Goal: Transaction & Acquisition: Book appointment/travel/reservation

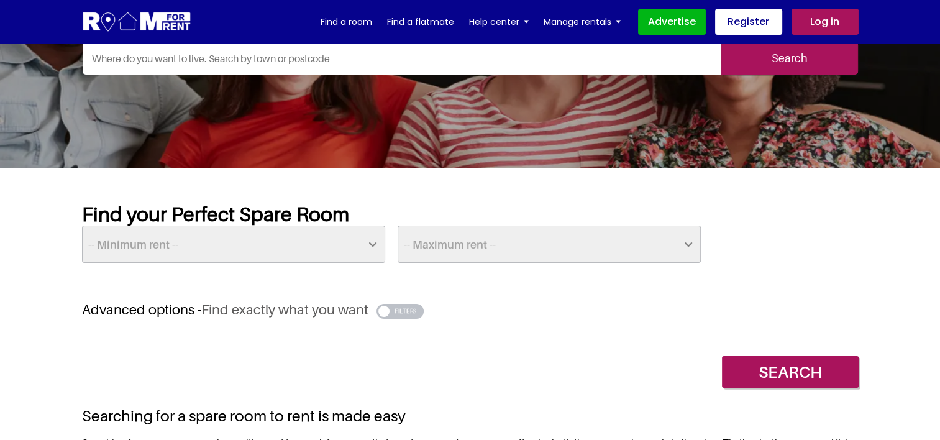
click at [323, 248] on select "-- Minimum rent -- £25 £50 £75 £100 £125 £150 £175 £200 £225 £250 £275 £300 £32…" at bounding box center [233, 244] width 303 height 37
select select "400"
click at [82, 226] on select "-- Minimum rent -- £25 £50 £75 £100 £125 £150 £175 £200 £225 £250 £275 £300 £32…" at bounding box center [233, 244] width 303 height 37
click at [463, 244] on select "-- Maximum rent -- £50 £75 £100 £125 £150 £175 £200 £225 £250 £275 £300 £325 £3…" at bounding box center [549, 244] width 303 height 37
select select "525"
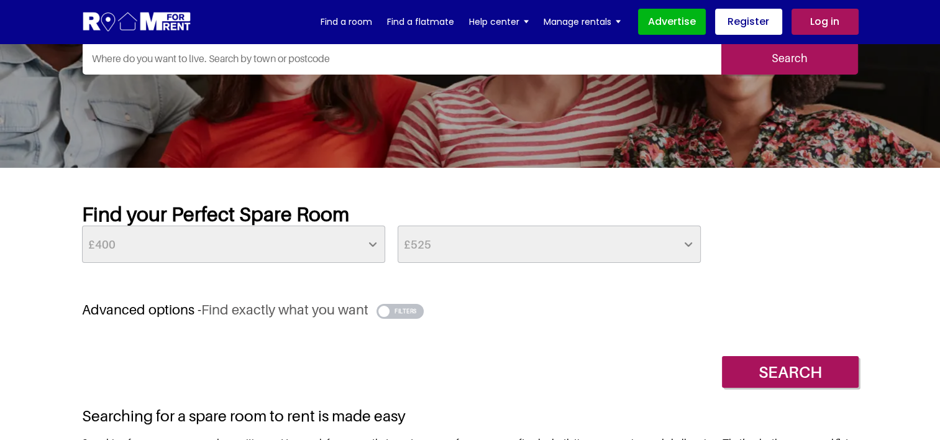
click at [398, 226] on select "-- Maximum rent -- £50 £75 £100 £125 £150 £175 £200 £225 £250 £275 £300 £325 £3…" at bounding box center [549, 244] width 303 height 37
click at [798, 376] on input "Search" at bounding box center [790, 372] width 137 height 32
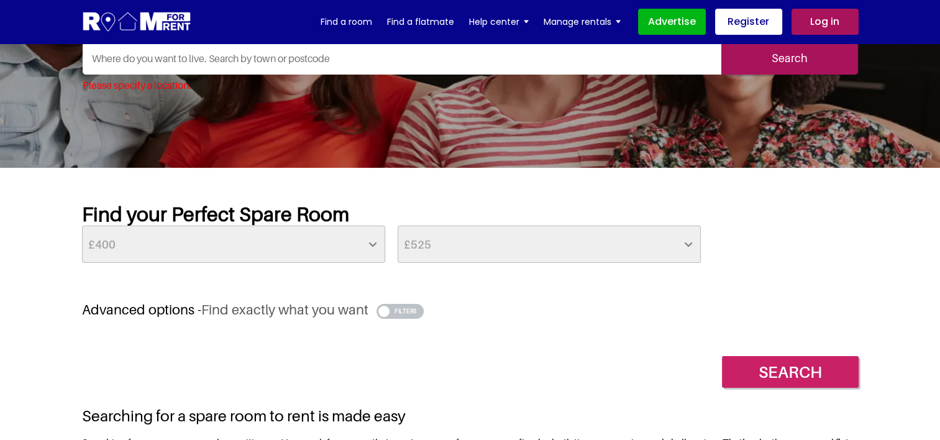
click at [808, 363] on input "Search" at bounding box center [790, 372] width 137 height 32
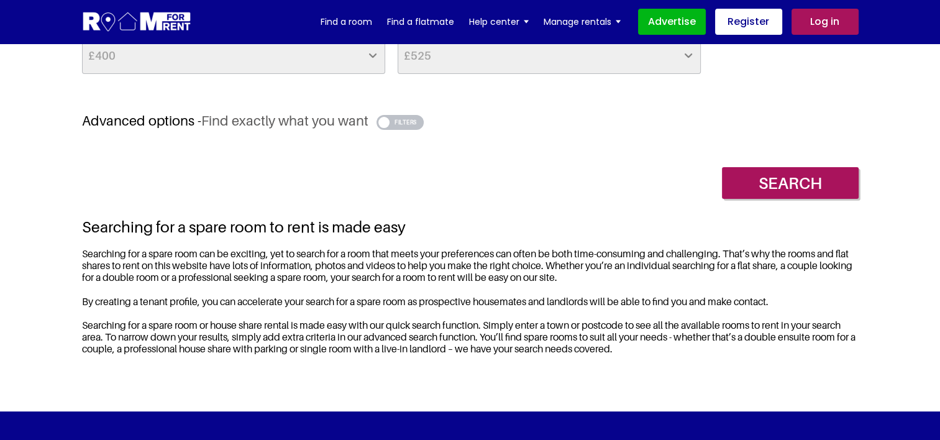
scroll to position [186, 0]
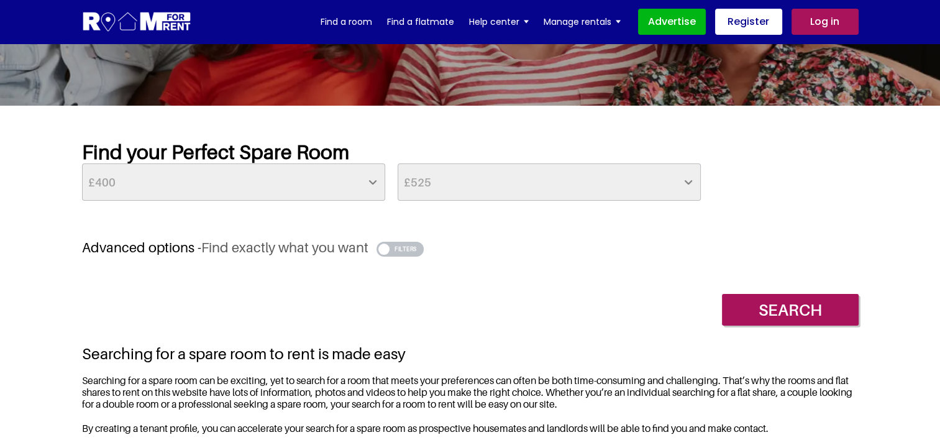
click at [752, 303] on input "Search" at bounding box center [790, 310] width 137 height 32
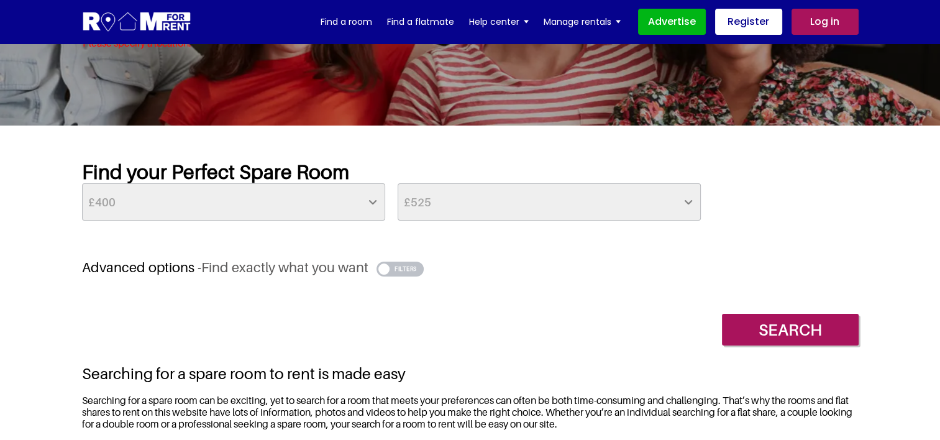
click at [752, 303] on div "Search" at bounding box center [470, 320] width 777 height 50
click at [784, 330] on input "Search" at bounding box center [790, 330] width 137 height 32
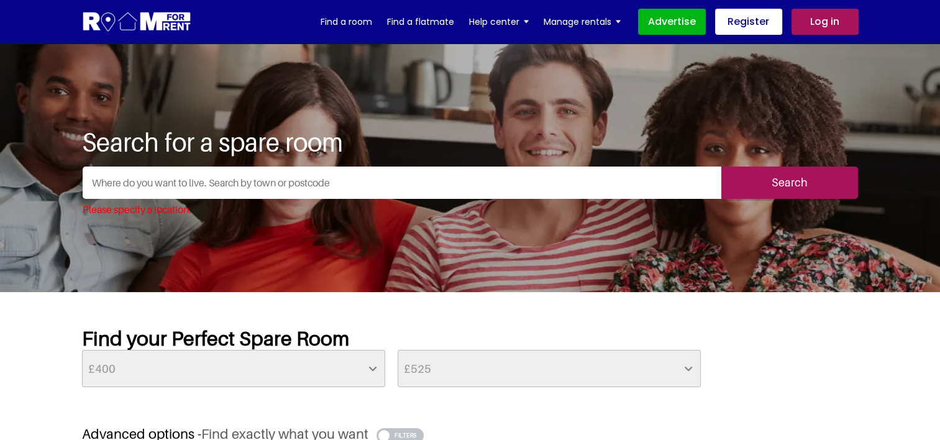
scroll to position [0, 0]
click at [199, 183] on input "text" at bounding box center [402, 182] width 639 height 32
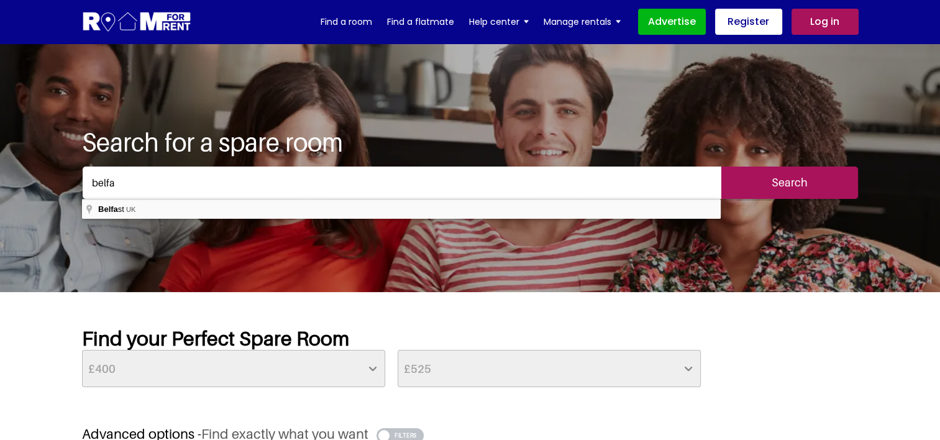
type input "[GEOGRAPHIC_DATA], [GEOGRAPHIC_DATA]"
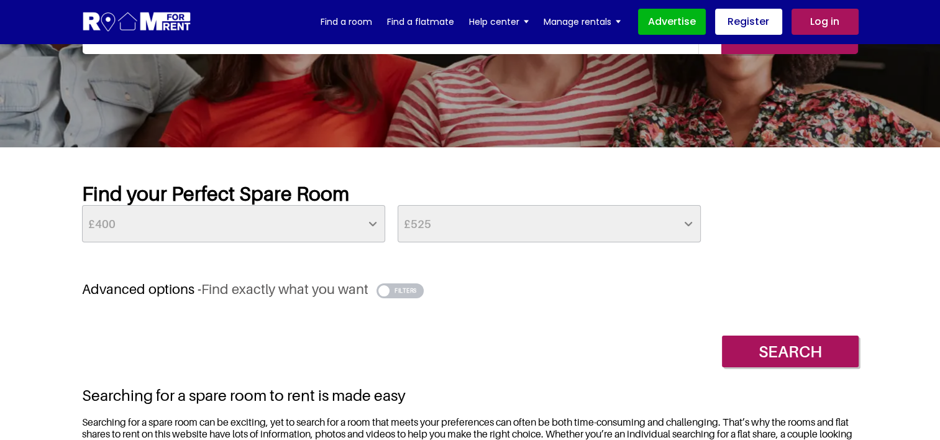
scroll to position [311, 0]
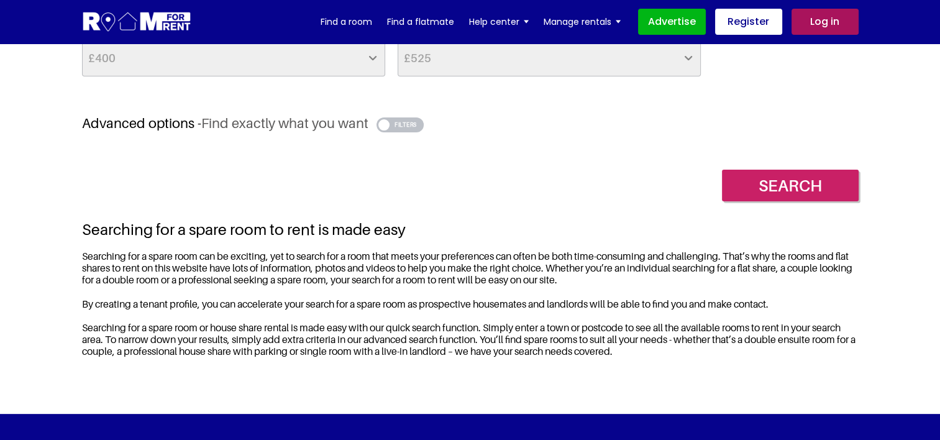
click at [824, 186] on input "Search" at bounding box center [790, 186] width 137 height 32
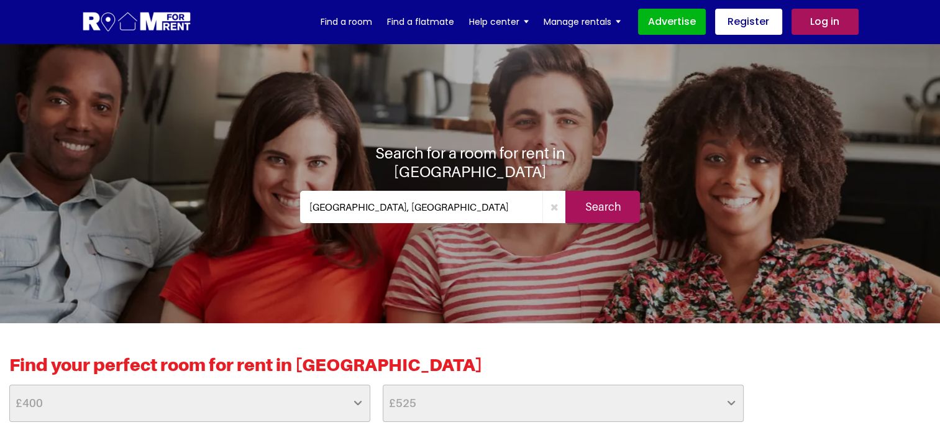
click at [596, 199] on input "Search" at bounding box center [602, 207] width 75 height 32
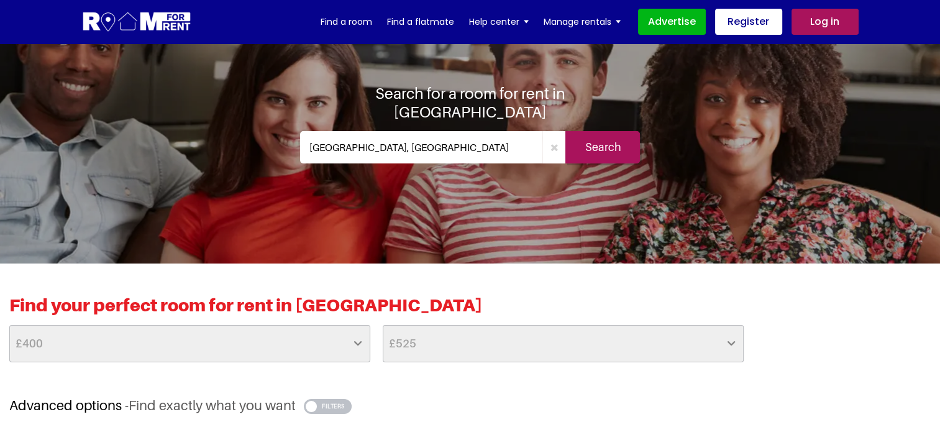
scroll to position [248, 0]
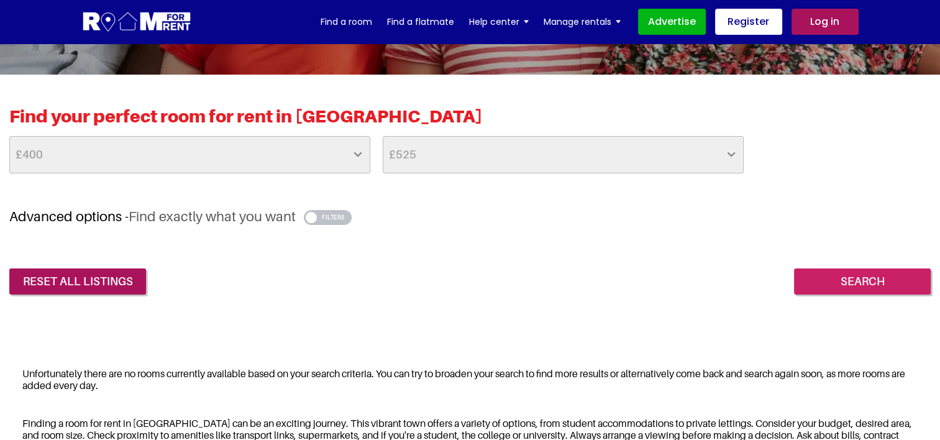
click at [841, 279] on input "Search" at bounding box center [862, 281] width 137 height 26
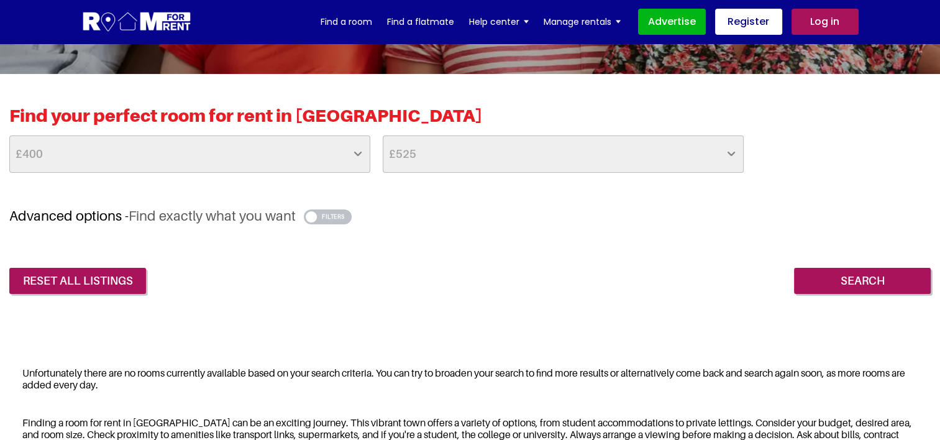
scroll to position [248, 0]
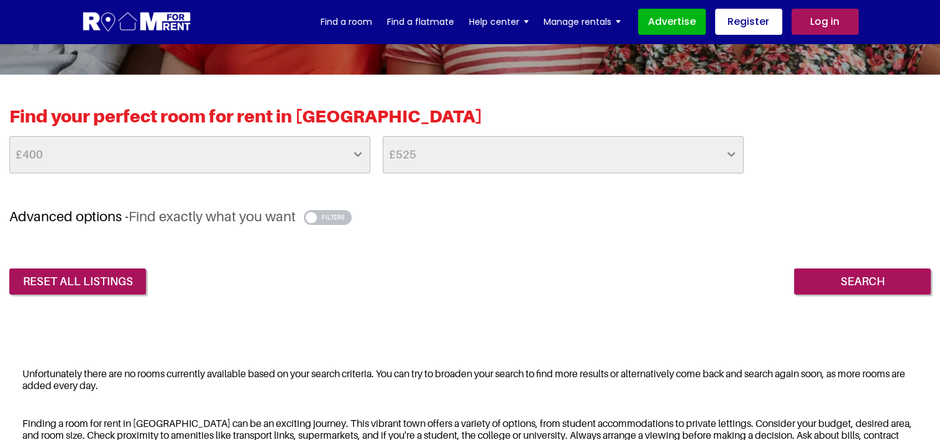
click at [287, 149] on select "-- No Min -- £25 £50 £75 £100 £125 £150 £175 £200 £225 £250 £275 £300 £325 £350…" at bounding box center [189, 154] width 361 height 37
click at [652, 153] on select "-- No Max -- £50 £75 £100 £125 £150 £175 £200 £225 £250 £275 £300 £325 £350 £37…" at bounding box center [563, 154] width 361 height 37
select select "850"
click at [383, 136] on select "-- No Max -- £50 £75 £100 £125 £150 £175 £200 £225 £250 £275 £300 £325 £350 £37…" at bounding box center [563, 154] width 361 height 37
click at [850, 281] on input "Search" at bounding box center [862, 281] width 137 height 26
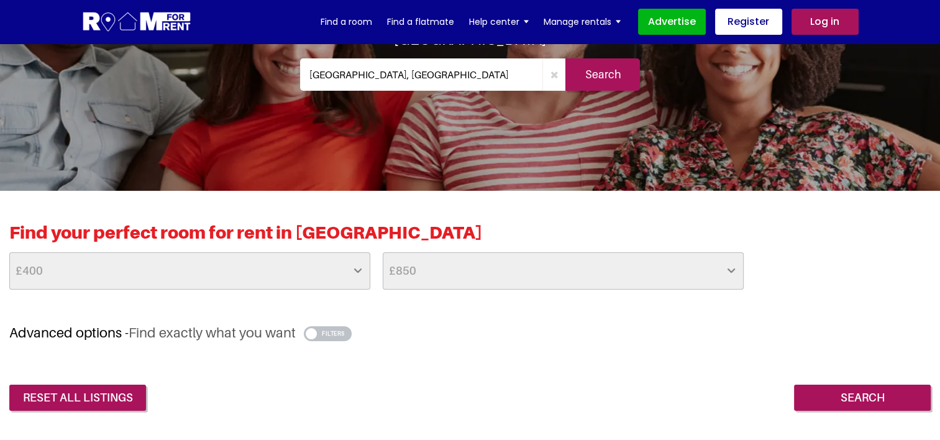
scroll to position [62, 0]
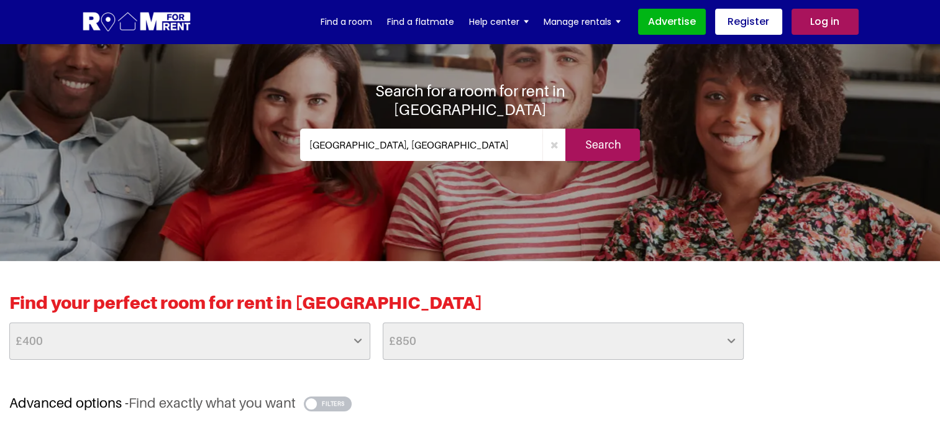
click at [612, 132] on input "Search" at bounding box center [602, 145] width 75 height 32
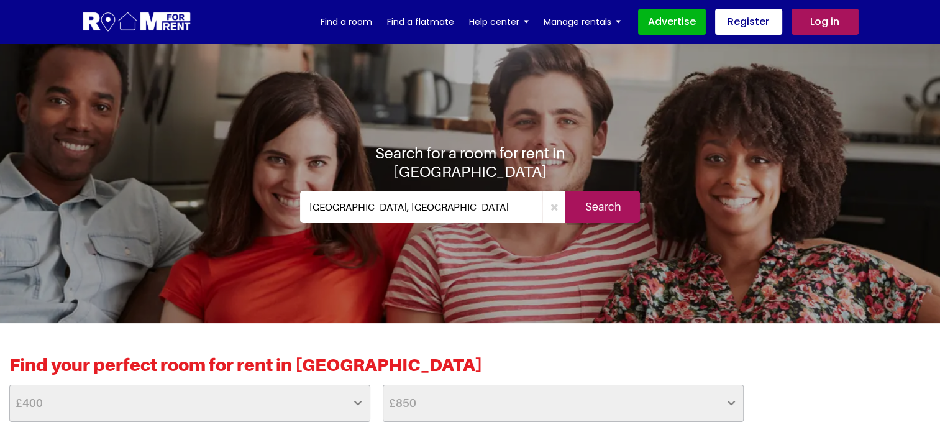
scroll to position [311, 0]
